Goal: Find specific page/section: Find specific page/section

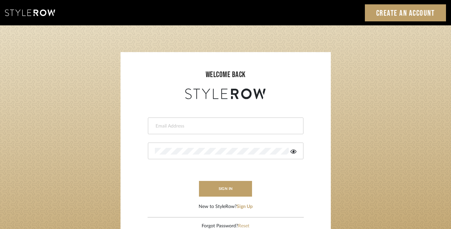
click at [192, 124] on input "email" at bounding box center [225, 126] width 140 height 7
type input "[PERSON_NAME][EMAIL_ADDRESS][DOMAIN_NAME]"
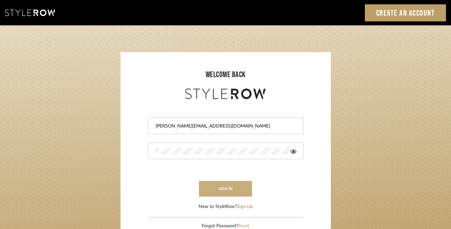
click at [227, 187] on button "sign in" at bounding box center [225, 189] width 53 height 16
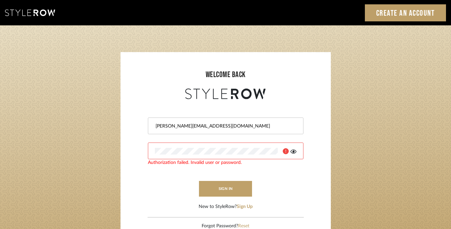
click at [333, 157] on login-page "welcome back [PERSON_NAME][EMAIL_ADDRESS][DOMAIN_NAME] Authorization failed. In…" at bounding box center [225, 146] width 451 height 242
click at [270, 149] on body "Sign In Create an Account welcome back [PERSON_NAME][EMAIL_ADDRESS][DOMAIN_NAME…" at bounding box center [225, 190] width 451 height 380
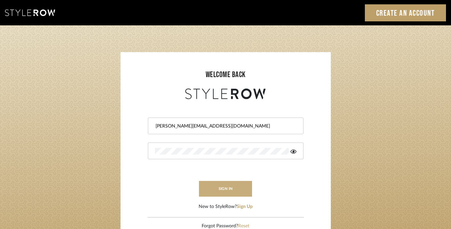
click at [229, 195] on button "sign in" at bounding box center [225, 189] width 53 height 16
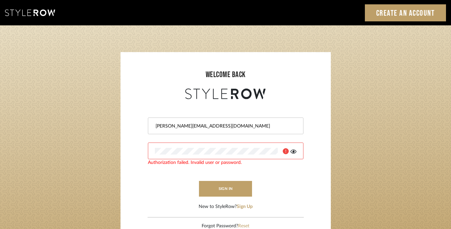
click at [202, 146] on div at bounding box center [226, 151] width 156 height 17
click at [232, 124] on input "[PERSON_NAME][EMAIL_ADDRESS][DOMAIN_NAME]" at bounding box center [225, 126] width 140 height 7
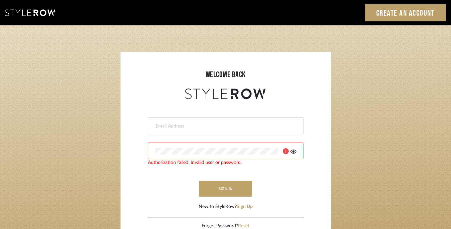
type input "[PERSON_NAME][EMAIL_ADDRESS][DOMAIN_NAME]"
click at [296, 151] on icon at bounding box center [294, 152] width 6 height 4
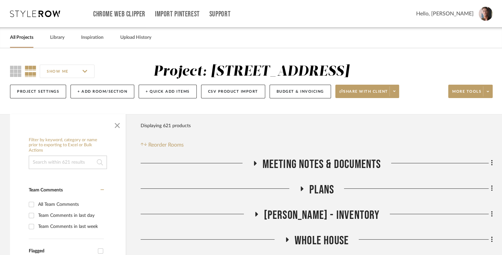
click at [29, 38] on link "All Projects" at bounding box center [21, 37] width 23 height 9
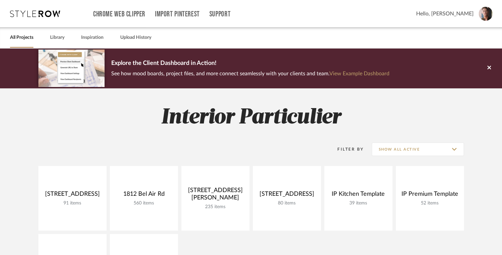
scroll to position [111, 0]
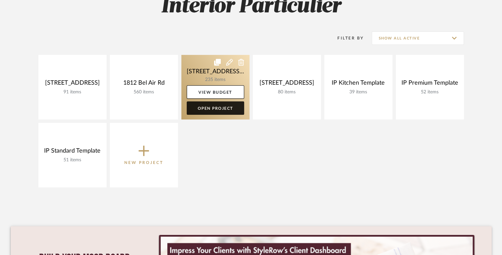
click at [218, 105] on link "Open Project" at bounding box center [215, 107] width 57 height 13
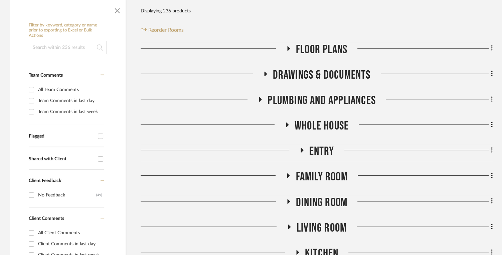
scroll to position [148, 0]
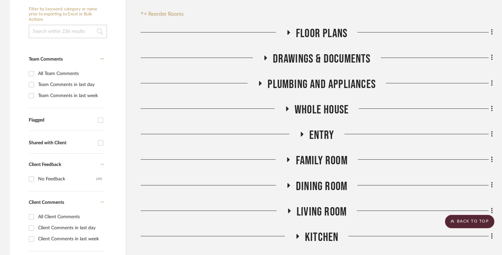
click at [315, 59] on span "Drawings & Documents" at bounding box center [322, 59] width 98 height 14
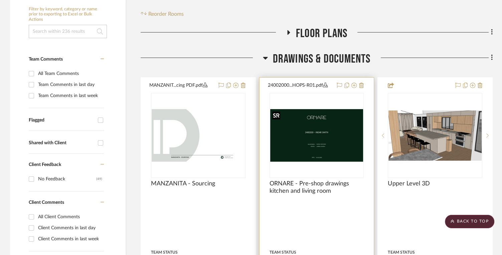
click at [317, 125] on img "0" at bounding box center [316, 135] width 93 height 52
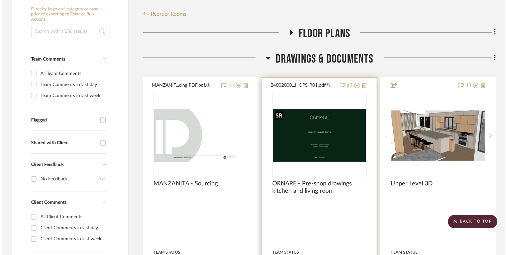
scroll to position [0, 0]
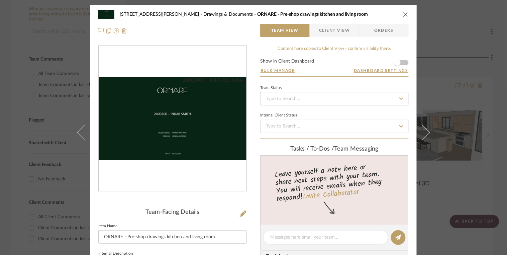
click at [192, 129] on img "0" at bounding box center [173, 118] width 148 height 83
click at [401, 9] on div "2415 Manzanita Dr, Okland, CA 94611 Drawings & Documents ORNARE - Pre-shop draw…" at bounding box center [253, 14] width 310 height 13
click at [404, 14] on icon "close" at bounding box center [405, 14] width 5 height 5
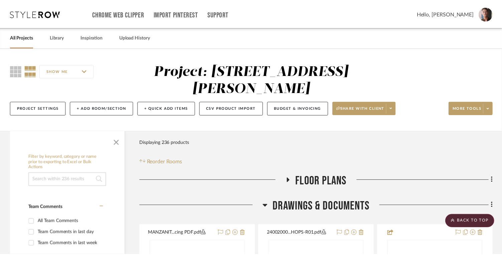
scroll to position [148, 0]
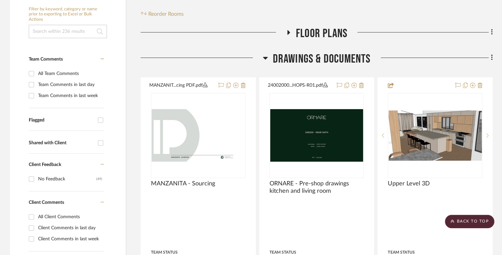
click at [319, 61] on span "Drawings & Documents" at bounding box center [322, 59] width 98 height 14
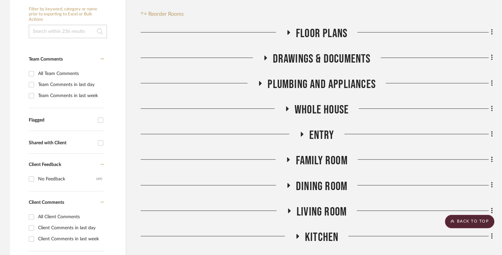
click at [319, 87] on span "PLUMBING AND APPLIANCES" at bounding box center [322, 84] width 108 height 14
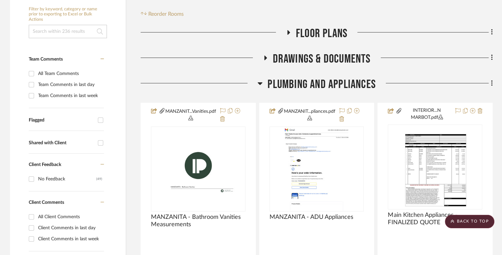
click at [319, 87] on span "PLUMBING AND APPLIANCES" at bounding box center [322, 84] width 108 height 14
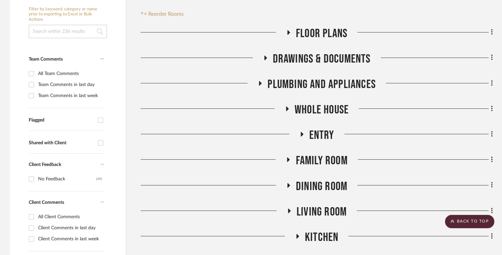
click at [317, 112] on span "Whole House" at bounding box center [322, 110] width 54 height 14
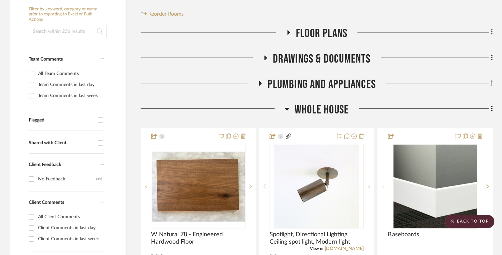
click at [317, 112] on span "Whole House" at bounding box center [322, 110] width 54 height 14
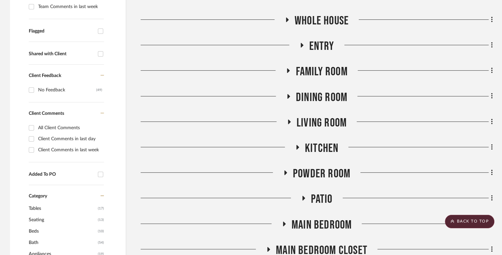
scroll to position [0, 0]
